Goal: Transaction & Acquisition: Purchase product/service

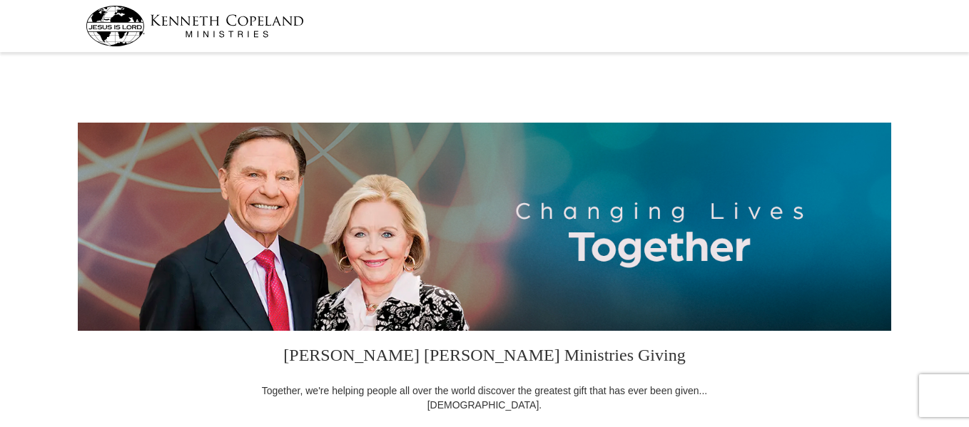
select select "TN"
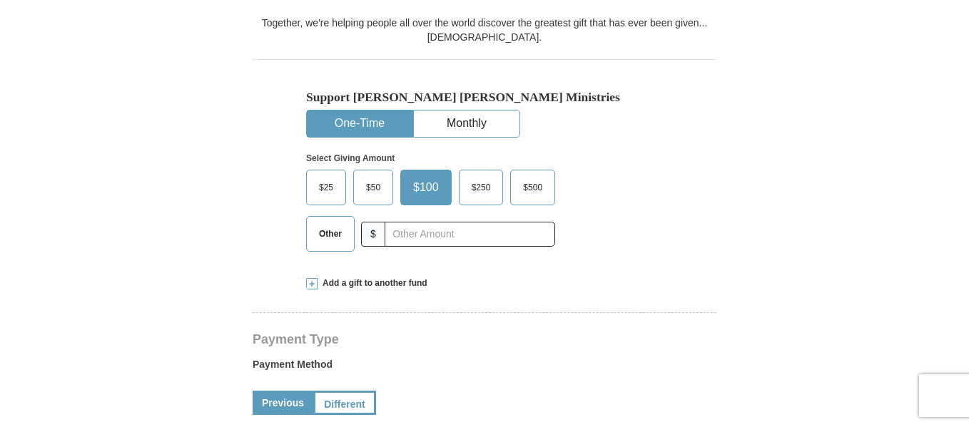
scroll to position [371, 0]
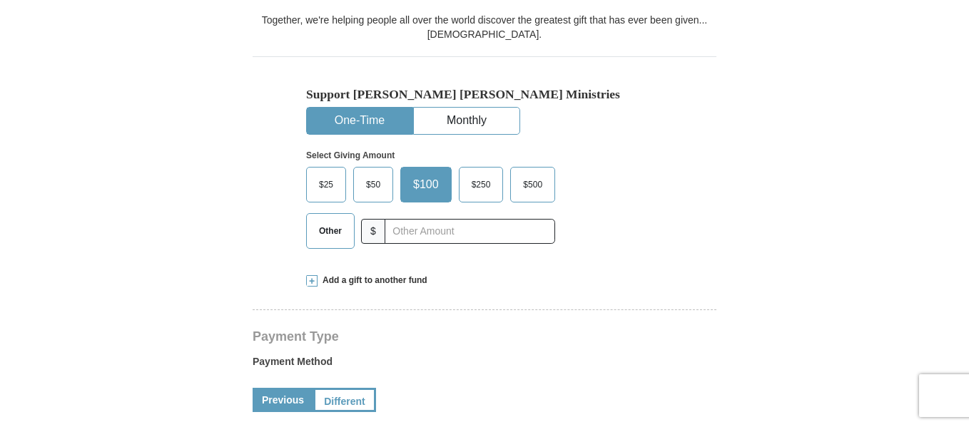
click at [330, 235] on span "Other" at bounding box center [330, 230] width 37 height 21
click at [0, 0] on input "Other" at bounding box center [0, 0] width 0 height 0
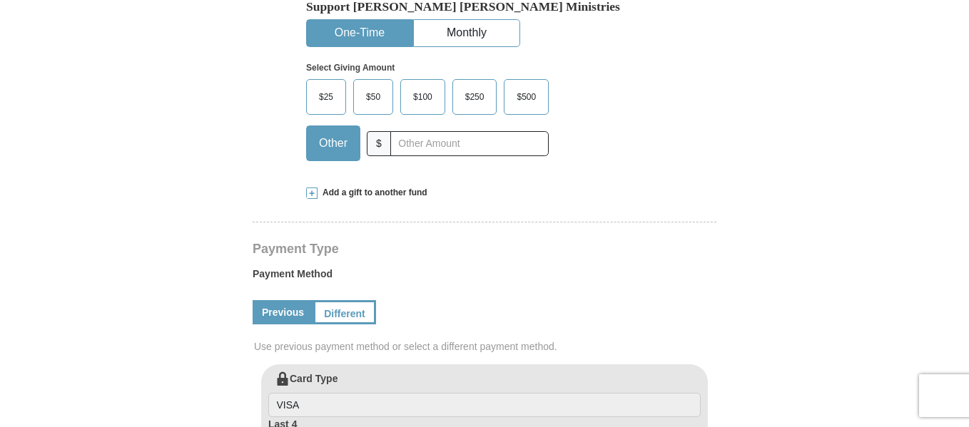
scroll to position [457, 0]
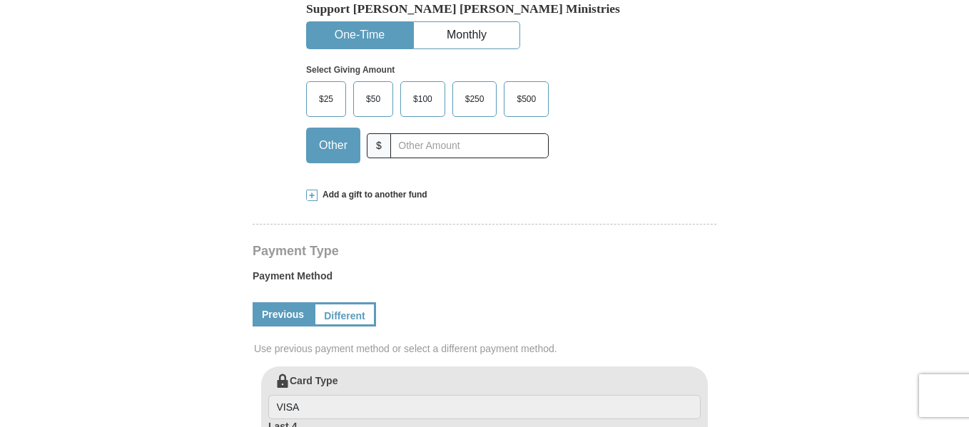
click at [308, 196] on span at bounding box center [311, 195] width 11 height 11
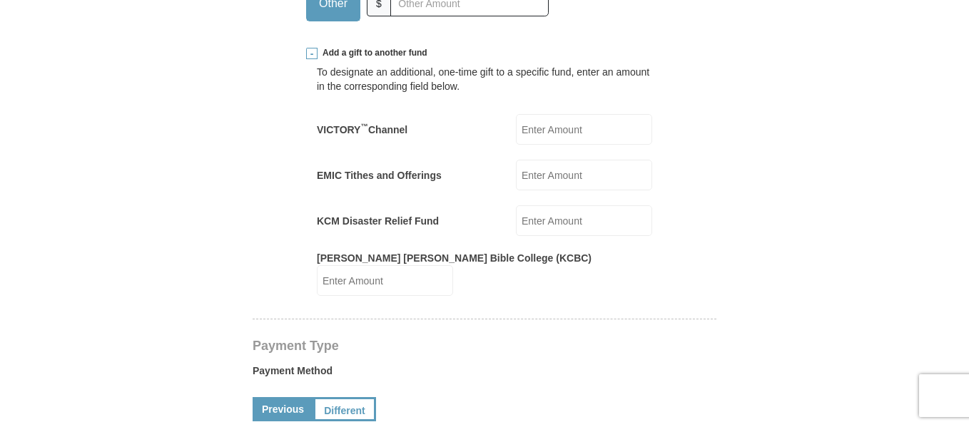
scroll to position [599, 0]
click at [561, 126] on input "VICTORY ™ Channel" at bounding box center [584, 128] width 136 height 31
type input "25.00"
click at [233, 279] on form "[PERSON_NAME] [PERSON_NAME] Ministries Giving Together, we're helping people al…" at bounding box center [484, 356] width 813 height 1797
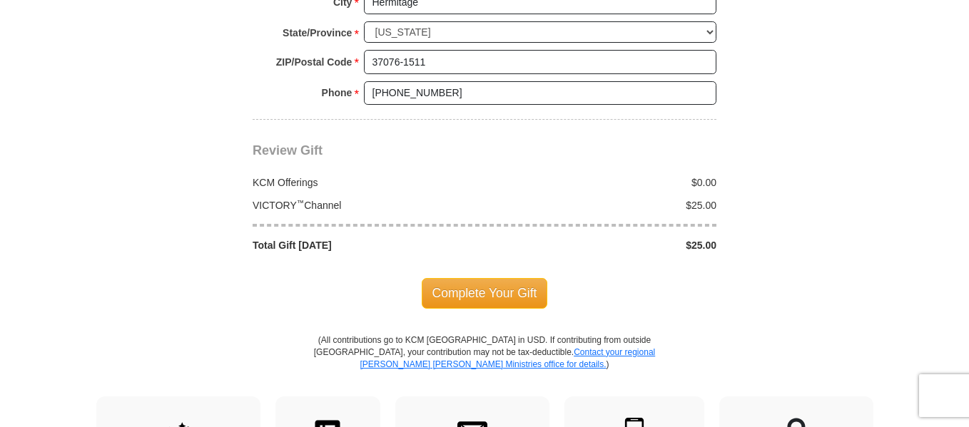
scroll to position [1484, 0]
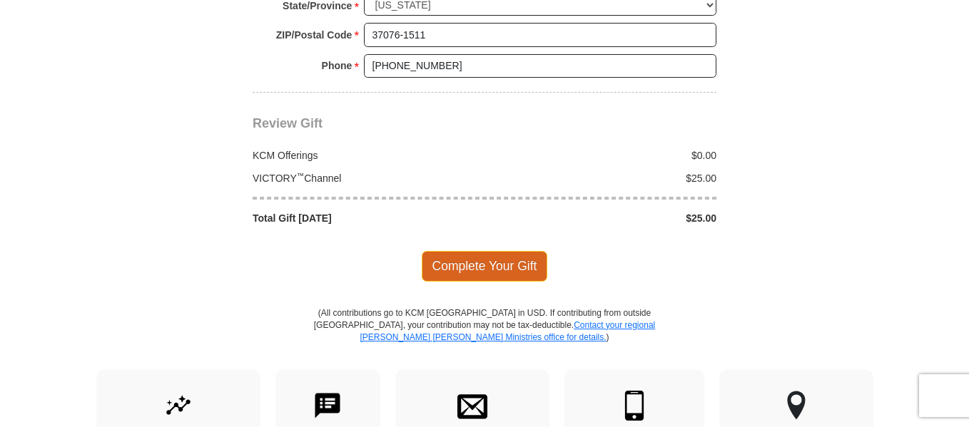
click at [477, 266] on span "Complete Your Gift" at bounding box center [485, 266] width 126 height 30
